Goal: Transaction & Acquisition: Download file/media

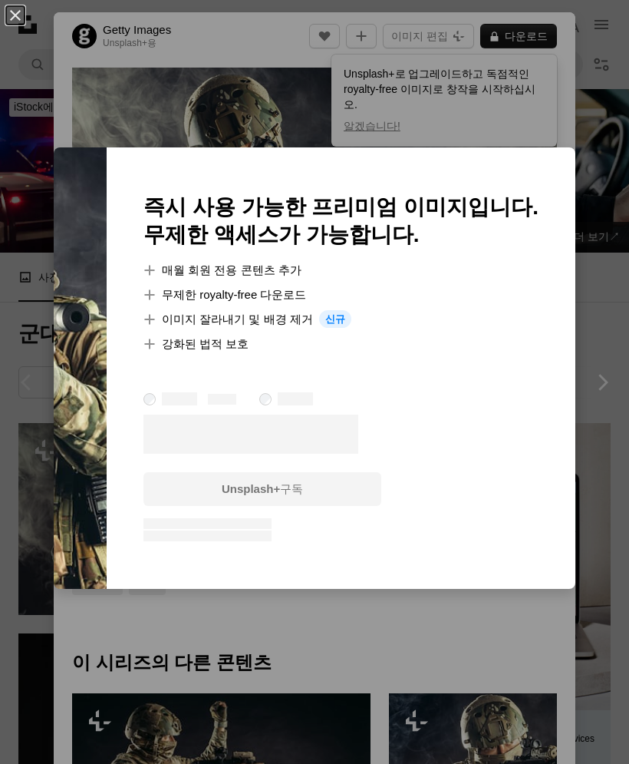
scroll to position [234, 0]
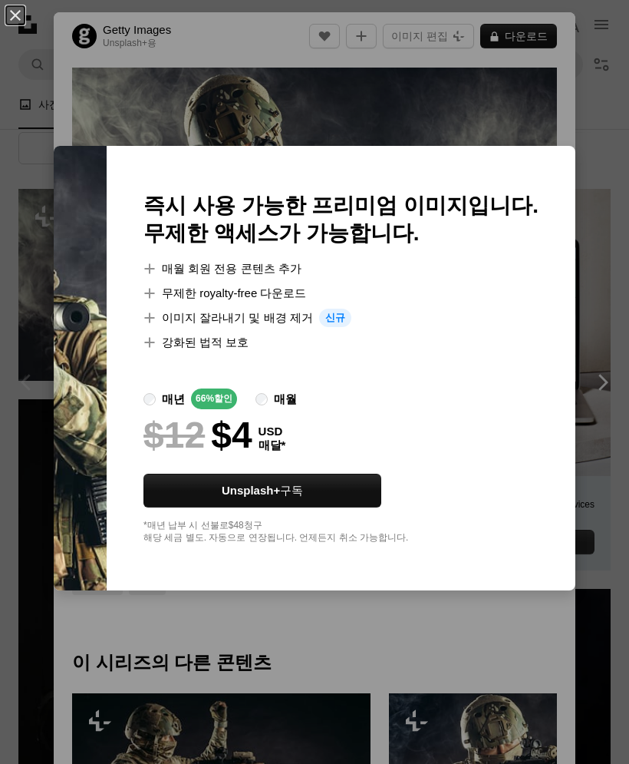
click at [505, 642] on div "An X shape 즉시 사용 가능한 프리미엄 이미지입니다. 무제한 액세스가 가능합니다. A plus sign 매월 회원 전용 콘텐츠 추가 A…" at bounding box center [314, 382] width 629 height 764
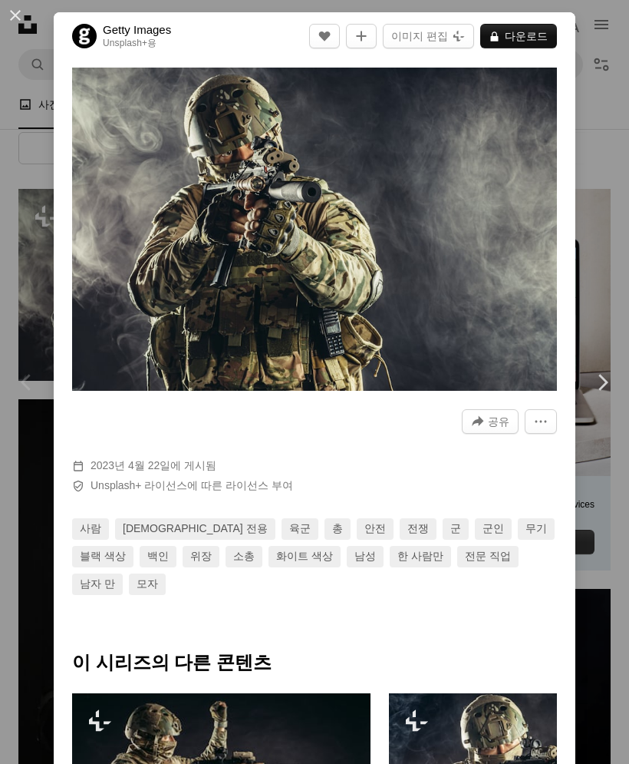
click at [524, 304] on img "이 이미지 확대" at bounding box center [314, 229] width 485 height 323
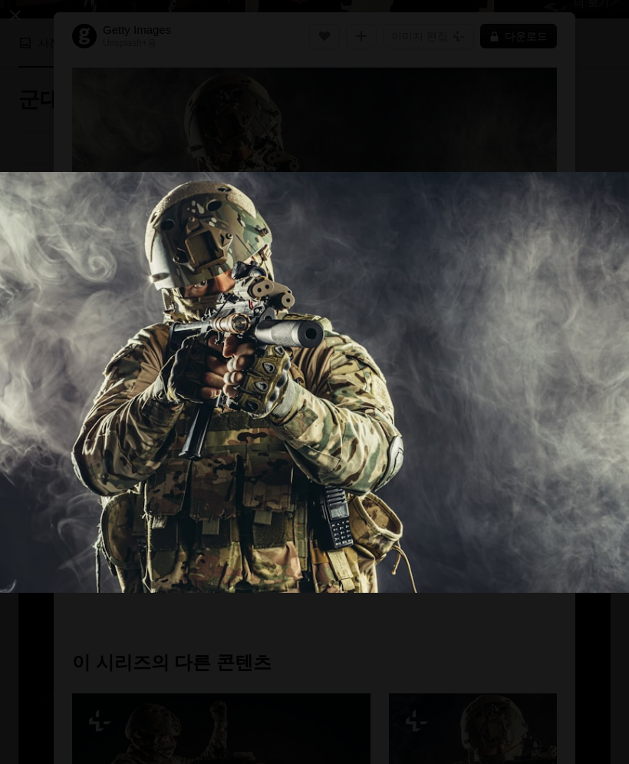
click at [103, 658] on button "이 이미지 축소" at bounding box center [314, 381] width 631 height 765
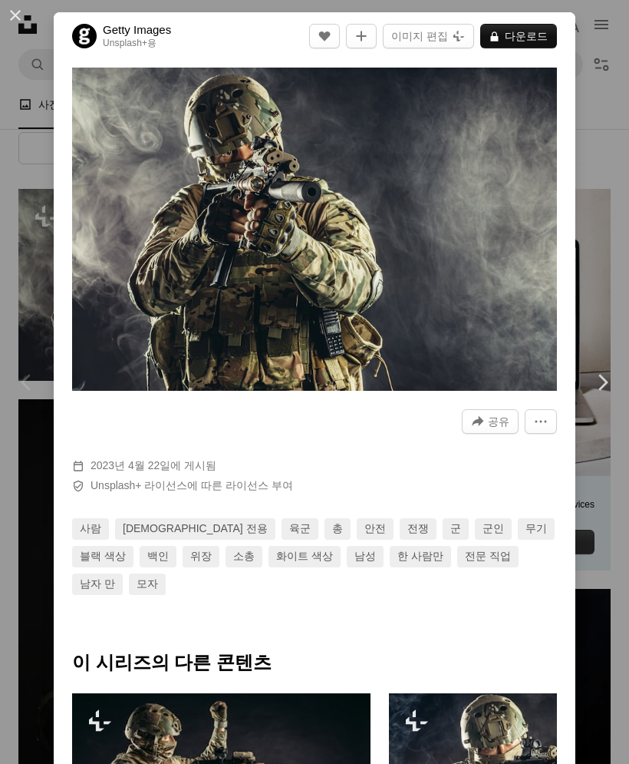
click at [546, 35] on button "A lock 다운로드" at bounding box center [518, 36] width 77 height 25
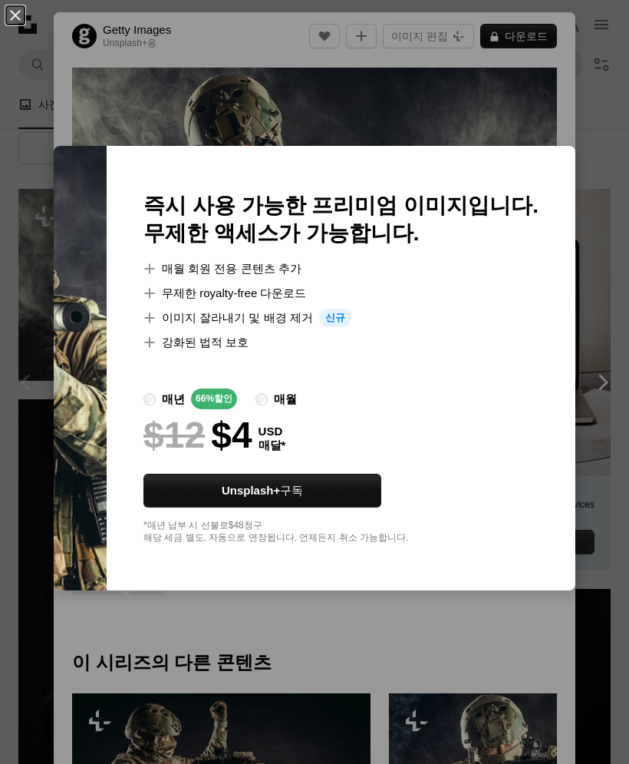
click at [96, 724] on div "An X shape 즉시 사용 가능한 프리미엄 이미지입니다. 무제한 액세스가 가능합니다. A plus sign 매월 회원 전용 콘텐츠 추가 A…" at bounding box center [314, 382] width 629 height 764
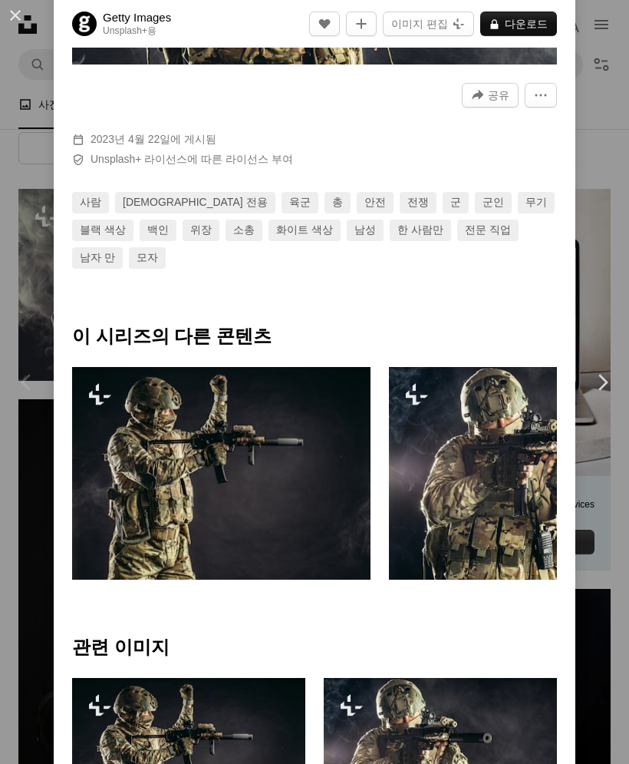
click at [124, 484] on img at bounding box center [221, 473] width 299 height 213
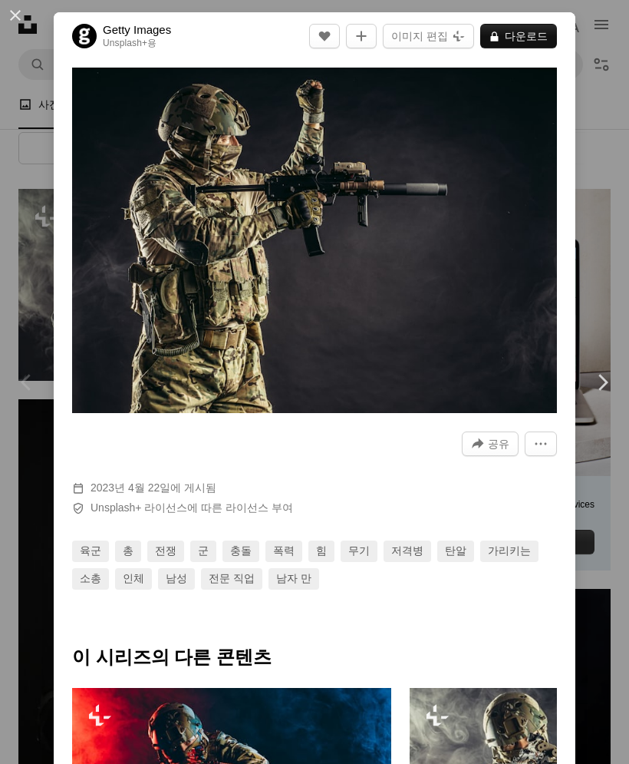
click at [11, 418] on div "Chevron left" at bounding box center [27, 381] width 54 height 147
click at [10, 415] on div "Chevron left" at bounding box center [27, 381] width 54 height 147
click at [22, 417] on div "Chevron left" at bounding box center [27, 381] width 54 height 147
click at [22, 12] on button "An X shape" at bounding box center [15, 15] width 18 height 18
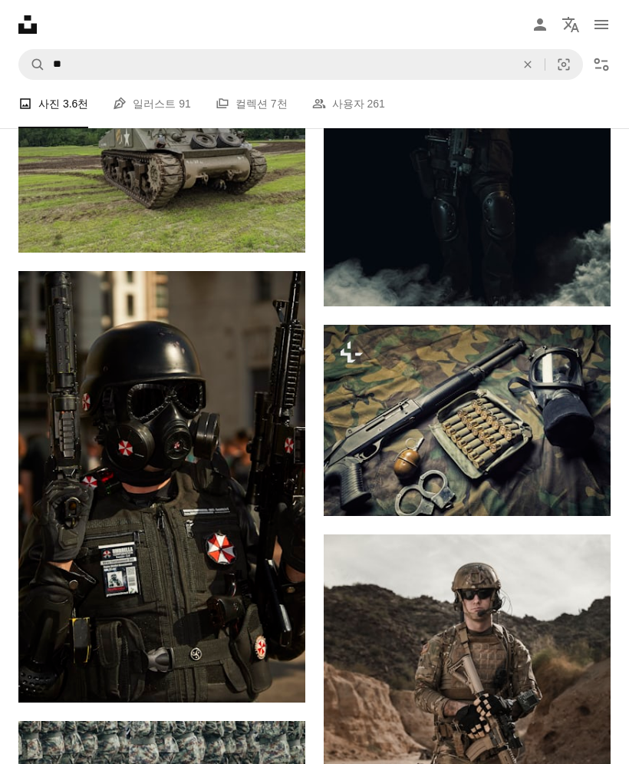
scroll to position [1674, 0]
click at [124, 206] on img at bounding box center [161, 146] width 287 height 216
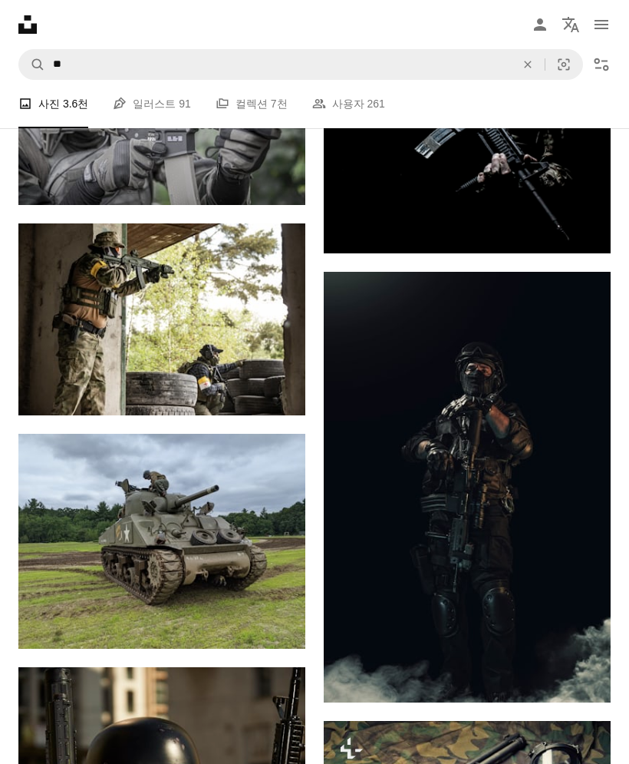
scroll to position [1267, 0]
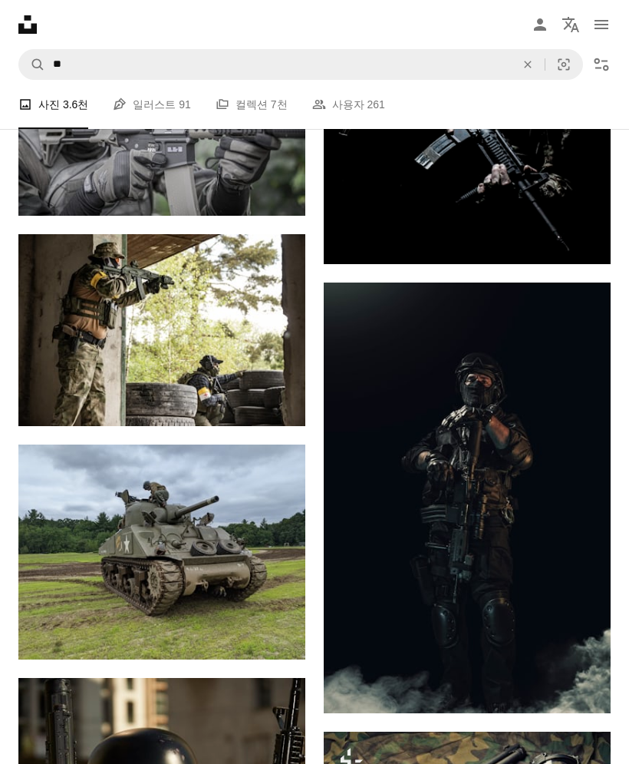
click at [179, 549] on img at bounding box center [161, 552] width 287 height 216
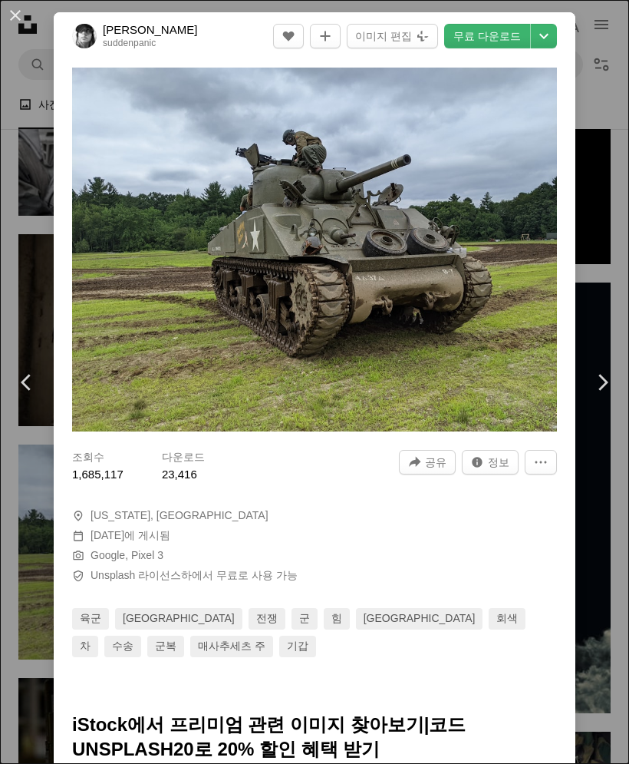
click at [164, 569] on link "Unsplash 라이선스" at bounding box center [136, 575] width 91 height 12
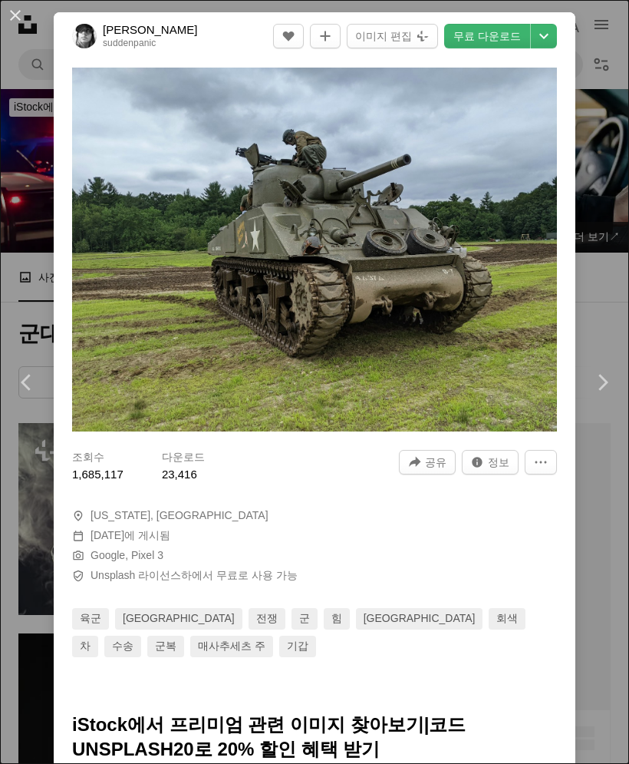
scroll to position [1267, 0]
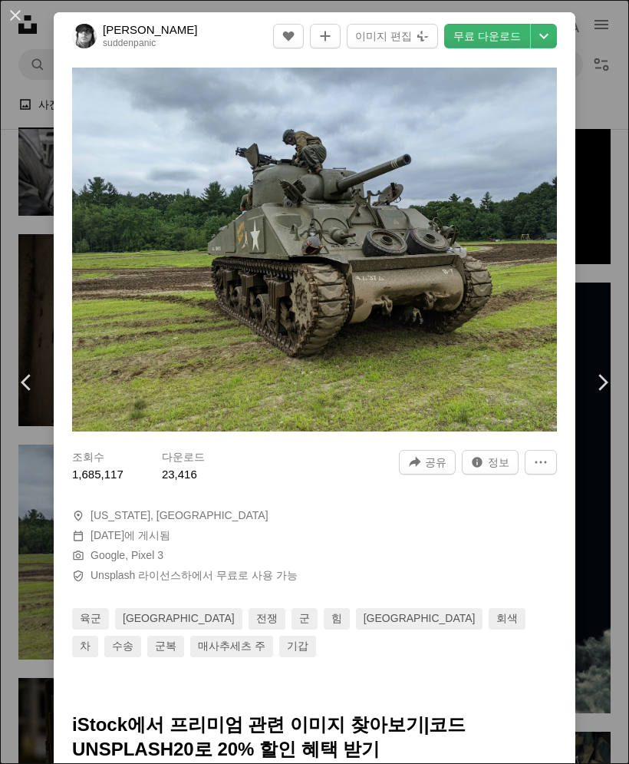
click at [506, 39] on link "무료 다운로드" at bounding box center [487, 36] width 86 height 25
